Goal: Task Accomplishment & Management: Use online tool/utility

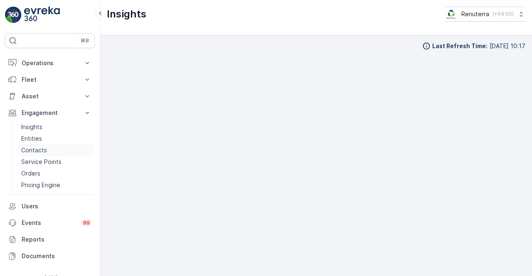
scroll to position [6, 0]
click at [43, 161] on p "Service Points" at bounding box center [41, 162] width 40 height 8
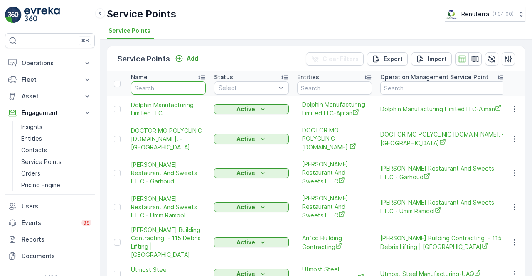
click at [163, 92] on input "text" at bounding box center [168, 87] width 75 height 13
type input "sobha"
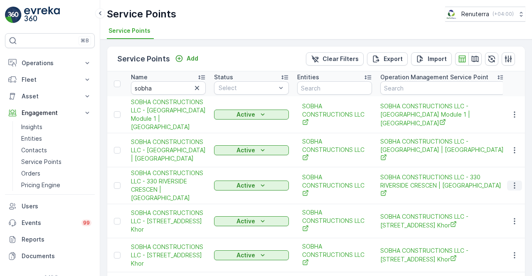
click at [516, 186] on icon "button" at bounding box center [514, 186] width 8 height 8
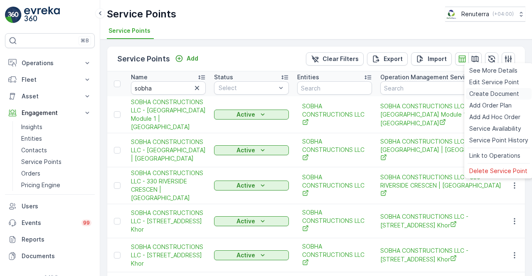
click at [488, 96] on span "Create Document" at bounding box center [494, 94] width 50 height 8
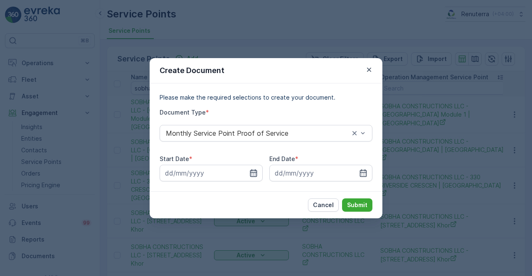
click at [249, 169] on icon "button" at bounding box center [253, 173] width 8 height 8
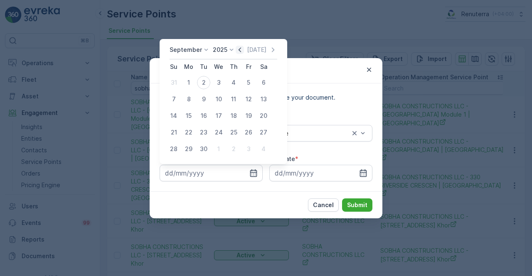
click at [237, 48] on icon "button" at bounding box center [240, 50] width 8 height 8
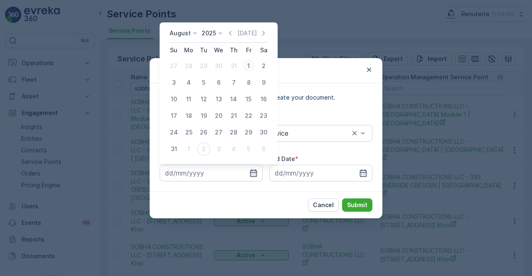
click at [252, 66] on div "1" at bounding box center [248, 65] width 13 height 13
type input "[DATE]"
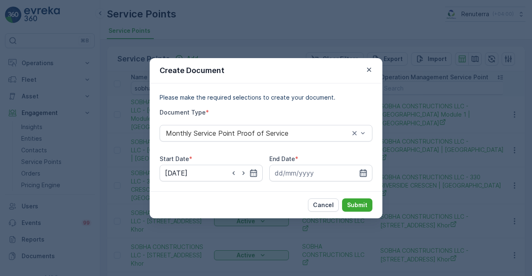
click at [365, 169] on icon "button" at bounding box center [363, 173] width 8 height 8
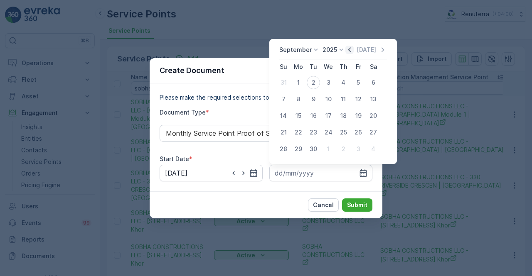
click at [348, 50] on icon "button" at bounding box center [349, 50] width 8 height 8
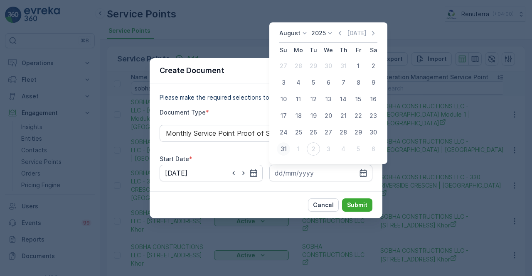
click at [286, 150] on div "31" at bounding box center [283, 149] width 13 height 13
type input "[DATE]"
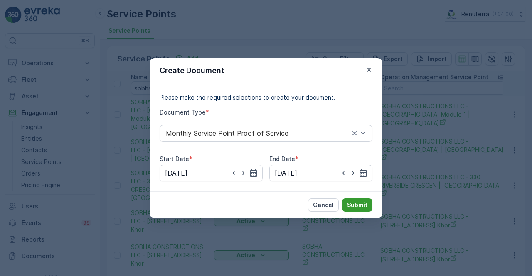
click at [354, 206] on p "Submit" at bounding box center [357, 205] width 20 height 8
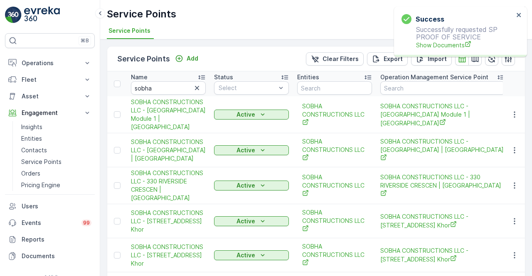
click at [479, 27] on p "Successfully requested SP PROOF OF SERVICE Show Documents" at bounding box center [457, 38] width 112 height 24
click at [460, 48] on span "Show Documents" at bounding box center [465, 45] width 98 height 9
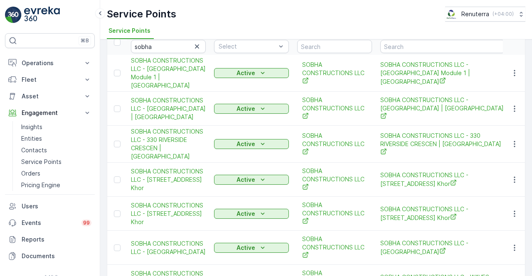
scroll to position [83, 0]
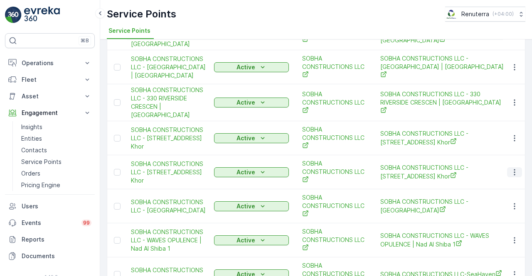
click at [514, 171] on icon "button" at bounding box center [514, 172] width 1 height 6
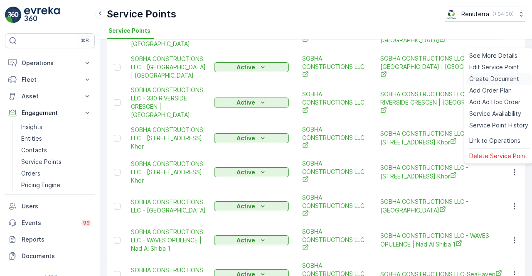
click at [480, 79] on span "Create Document" at bounding box center [494, 79] width 50 height 8
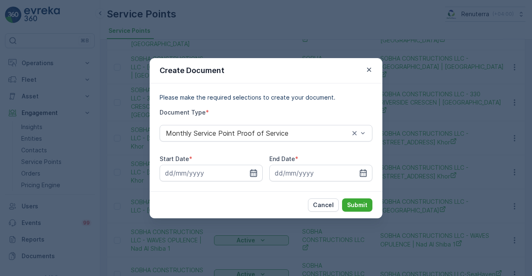
click at [253, 173] on icon "button" at bounding box center [253, 173] width 8 height 8
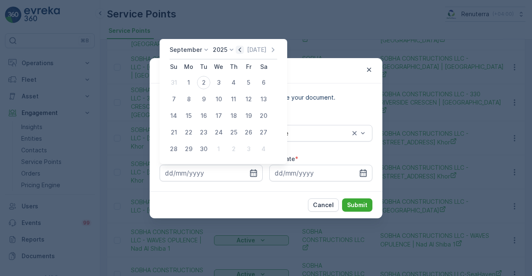
click at [241, 51] on icon "button" at bounding box center [240, 50] width 8 height 8
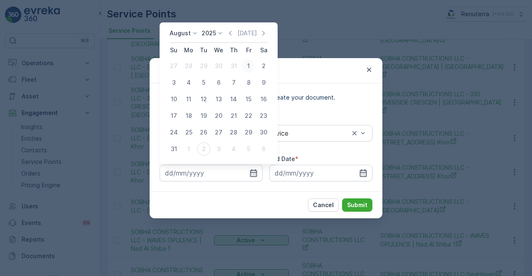
click at [247, 68] on div "1" at bounding box center [248, 65] width 13 height 13
type input "[DATE]"
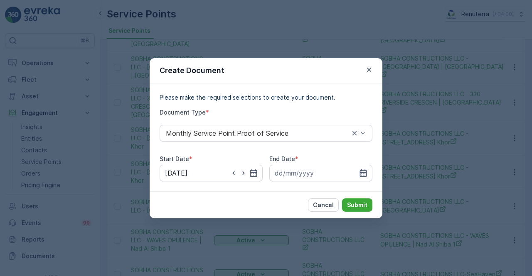
drag, startPoint x: 359, startPoint y: 171, endPoint x: 363, endPoint y: 171, distance: 4.6
click at [362, 171] on div at bounding box center [320, 173] width 103 height 17
drag, startPoint x: 363, startPoint y: 171, endPoint x: 356, endPoint y: 145, distance: 27.2
click at [363, 168] on div at bounding box center [320, 173] width 103 height 17
click at [363, 173] on icon "button" at bounding box center [363, 173] width 8 height 8
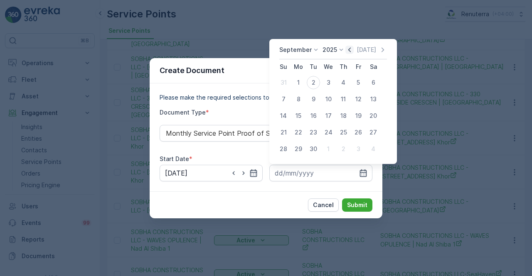
click at [351, 49] on icon "button" at bounding box center [349, 50] width 8 height 8
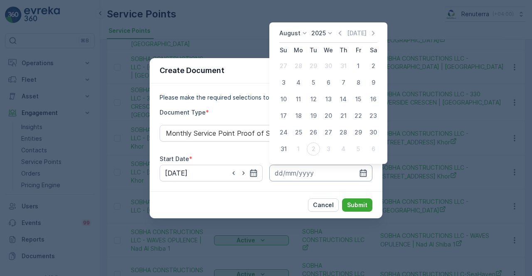
drag, startPoint x: 283, startPoint y: 148, endPoint x: 311, endPoint y: 179, distance: 41.8
click at [283, 149] on div "31" at bounding box center [283, 149] width 13 height 13
type input "[DATE]"
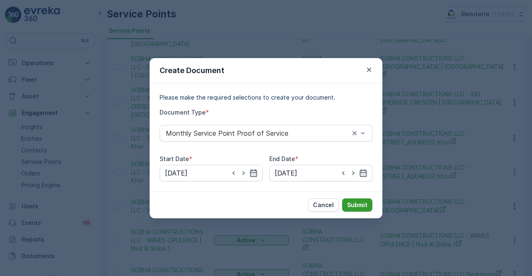
click at [355, 204] on p "Submit" at bounding box center [357, 205] width 20 height 8
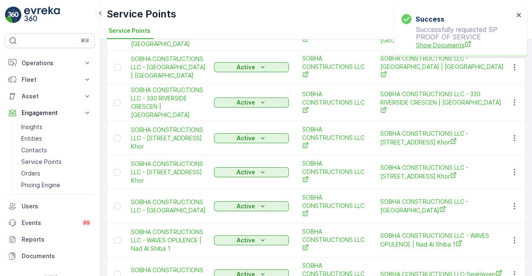
click at [441, 44] on span "Show Documents" at bounding box center [465, 45] width 98 height 9
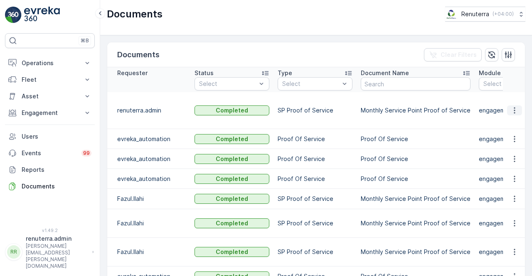
click at [512, 108] on icon "button" at bounding box center [514, 110] width 8 height 8
click at [510, 118] on span "See Details" at bounding box center [512, 118] width 32 height 8
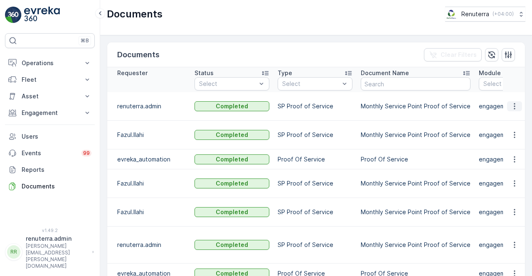
click at [512, 109] on icon "button" at bounding box center [514, 106] width 8 height 8
click at [512, 118] on span "See Details" at bounding box center [512, 118] width 32 height 8
